Goal: Transaction & Acquisition: Download file/media

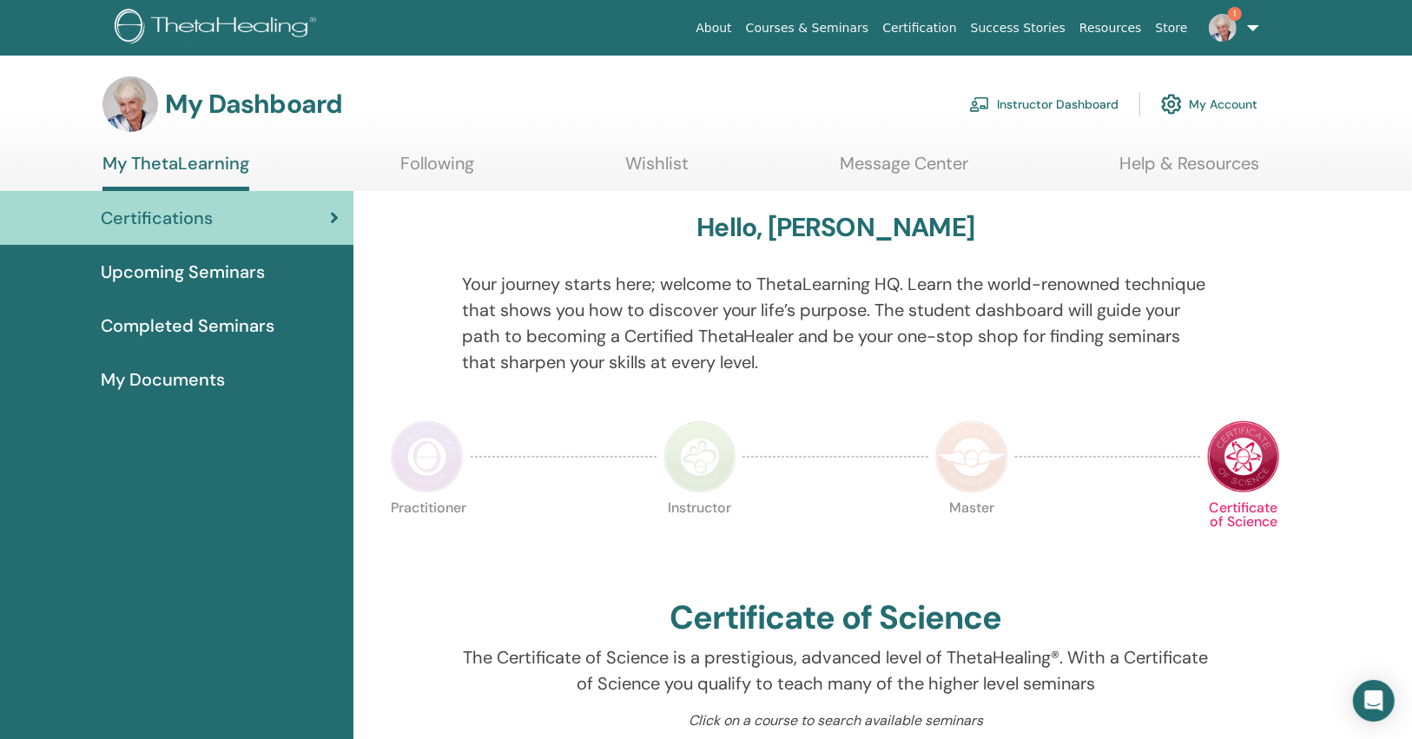
click at [1225, 25] on img at bounding box center [1222, 28] width 28 height 28
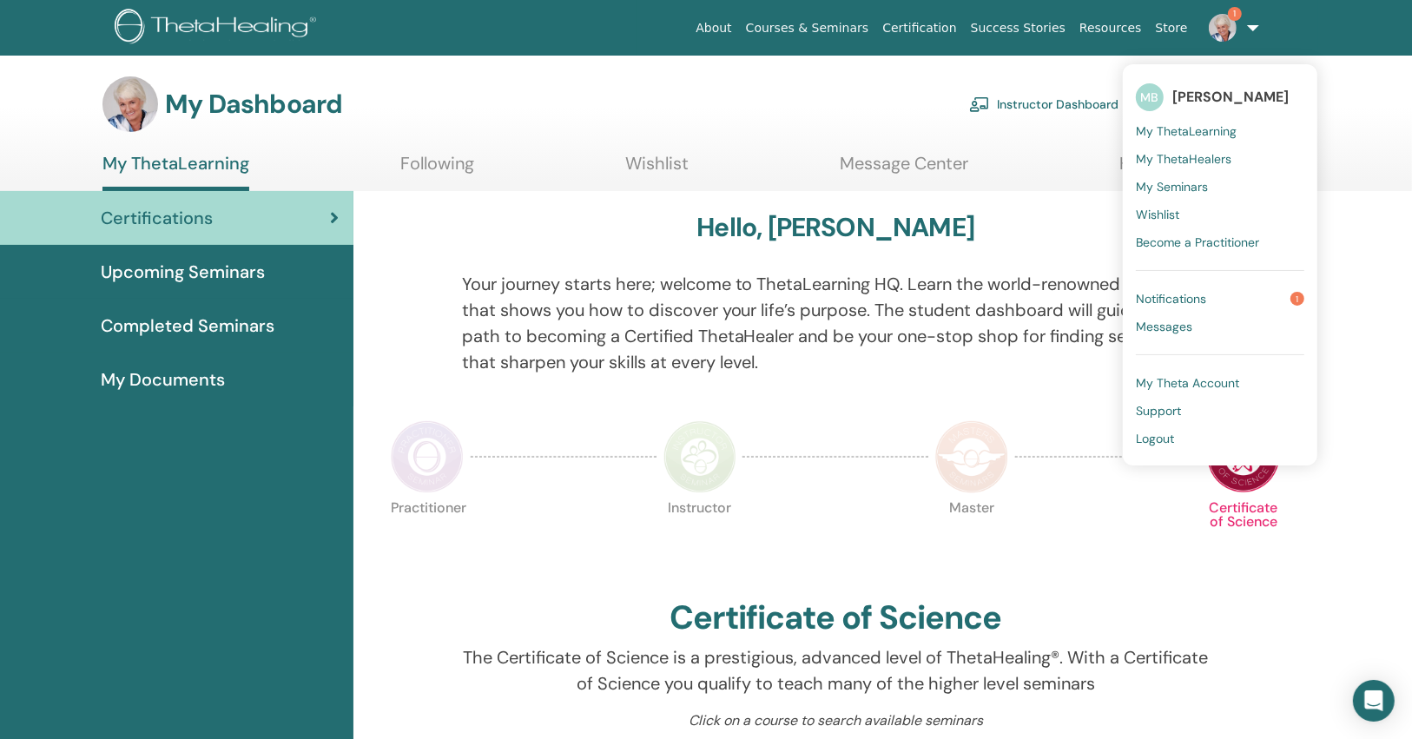
click at [1175, 304] on span "Notifications" at bounding box center [1170, 299] width 70 height 16
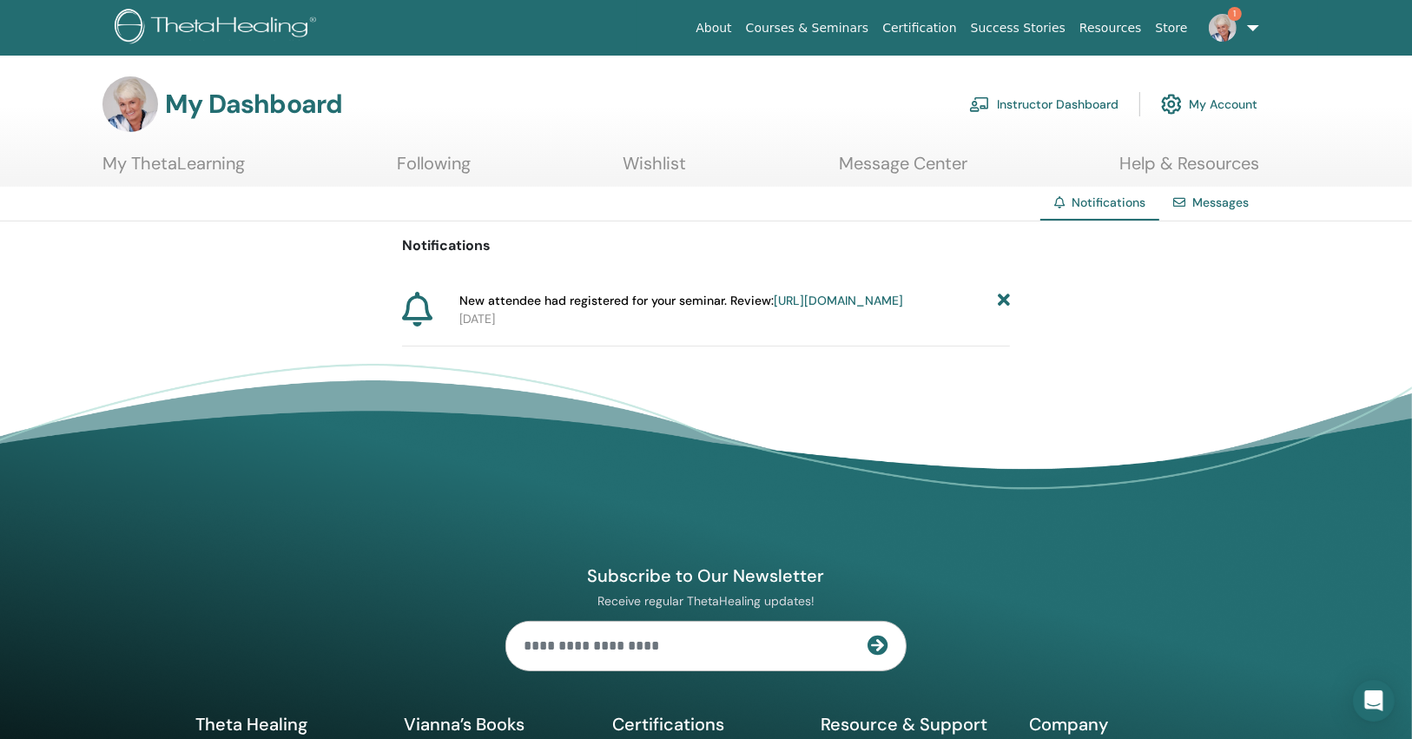
click at [806, 308] on link "[URL][DOMAIN_NAME]" at bounding box center [837, 301] width 129 height 16
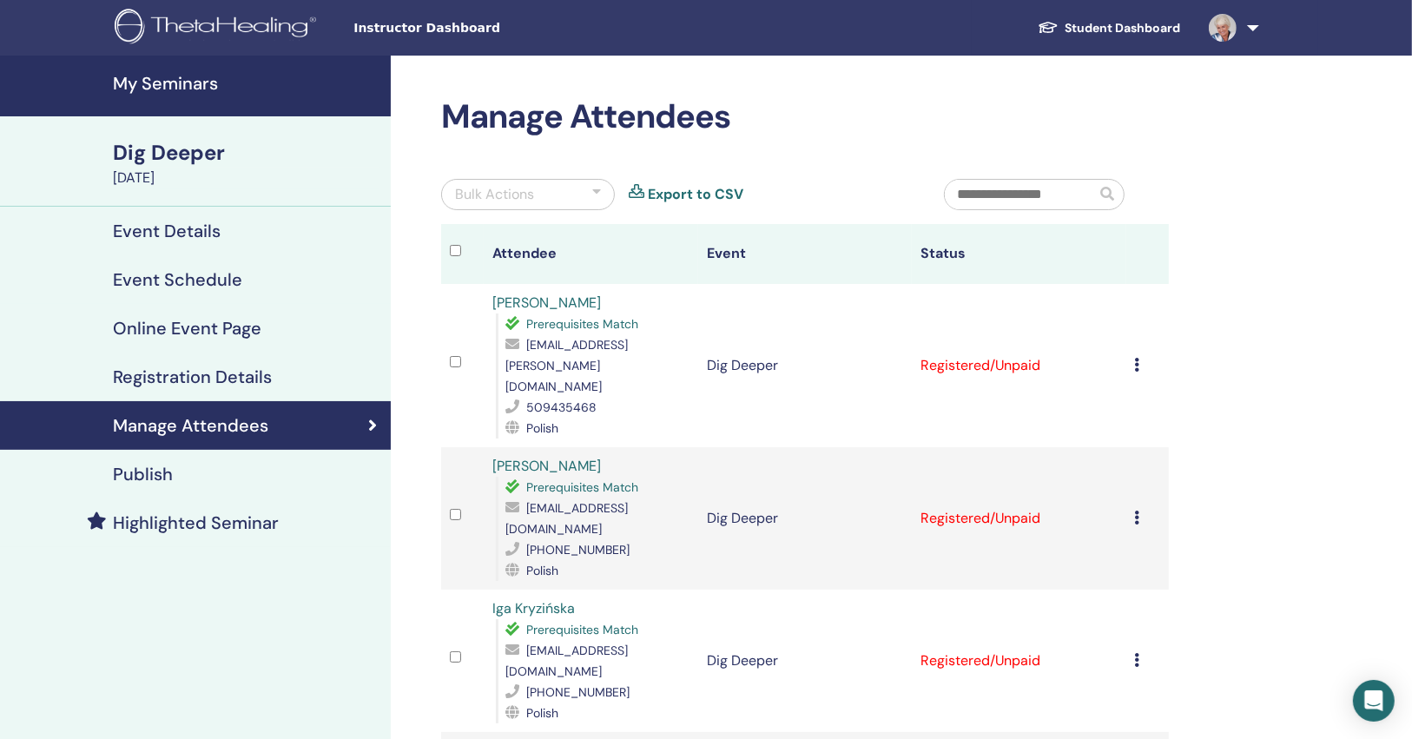
click at [1139, 358] on icon at bounding box center [1137, 365] width 5 height 14
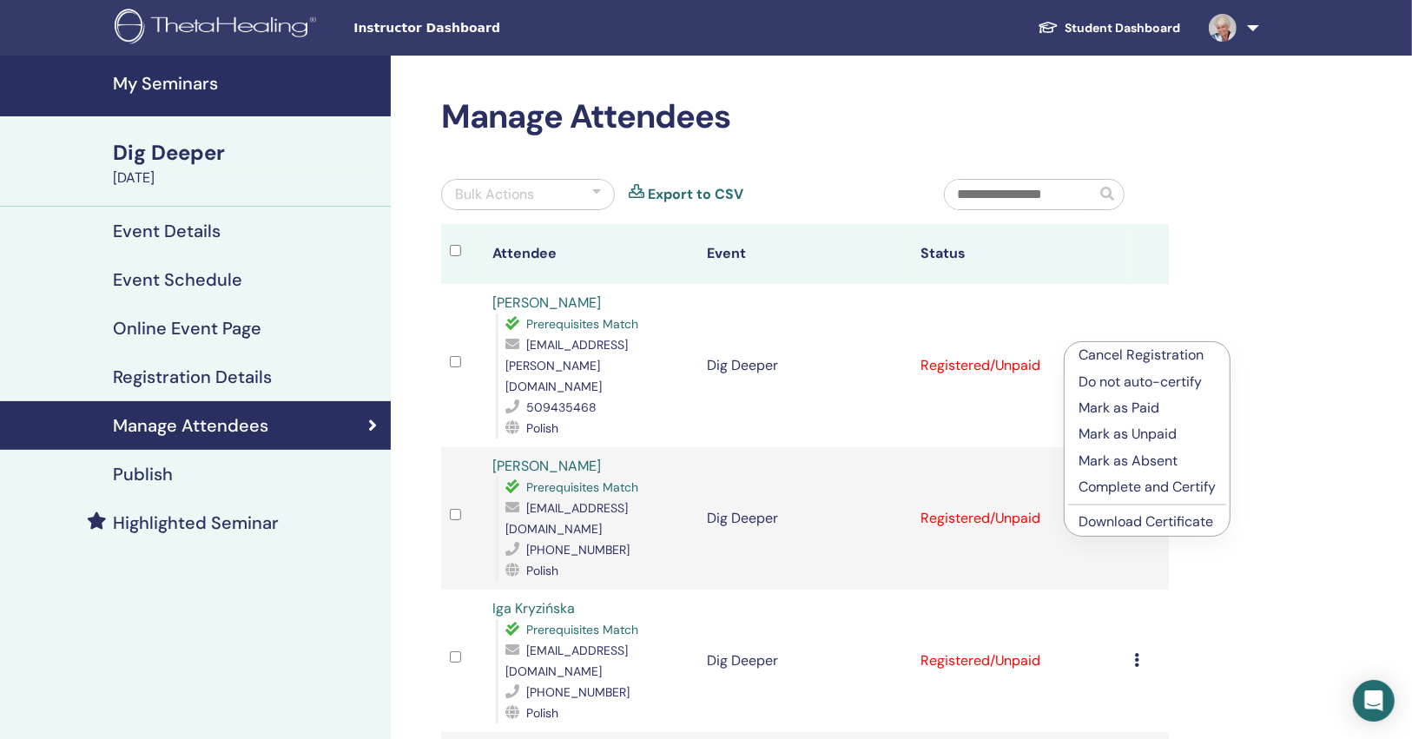
click at [1161, 518] on link "Download Certificate" at bounding box center [1145, 521] width 135 height 18
